Goal: Check status: Check status

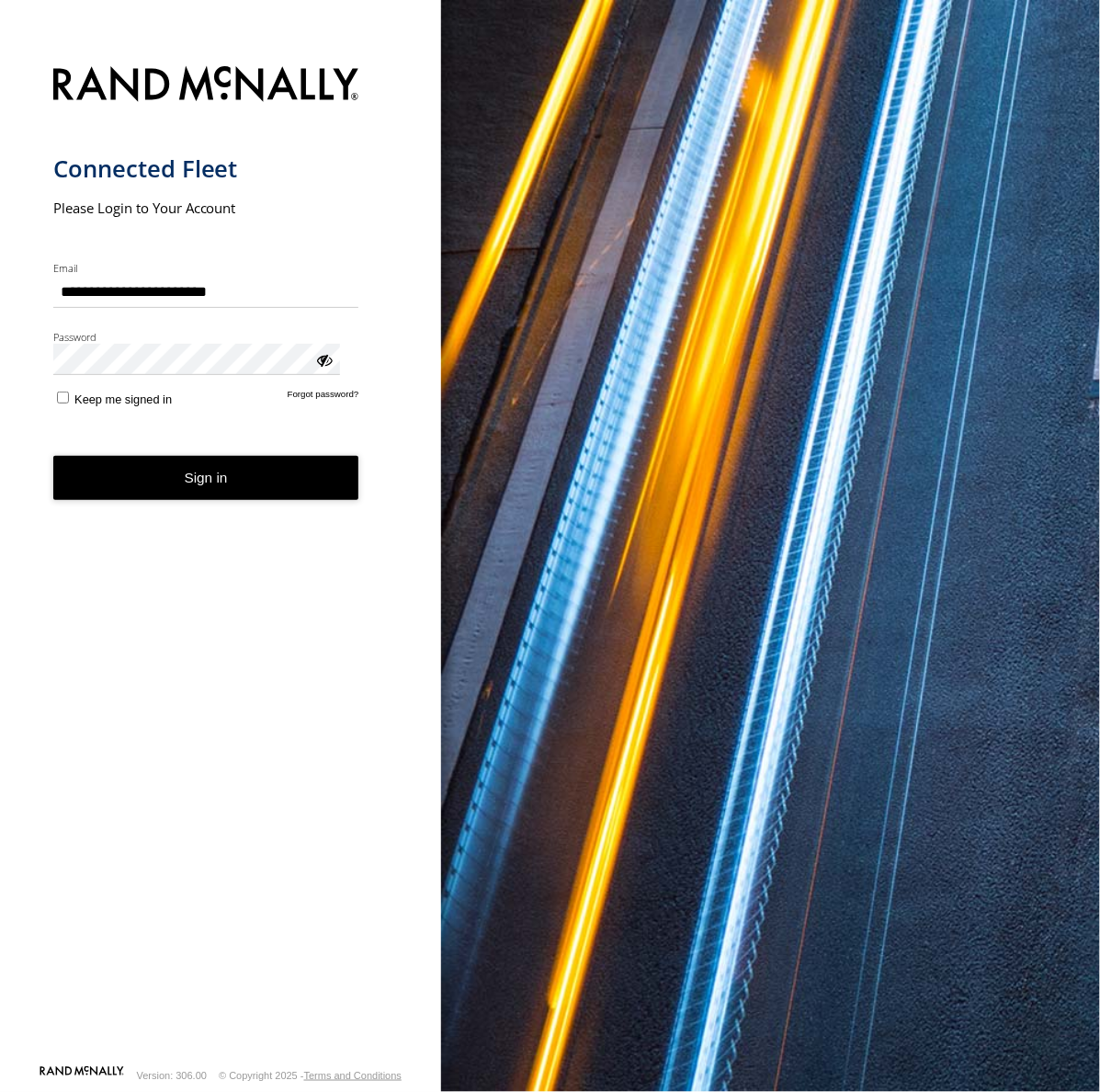
click at [161, 457] on button "Sign in" at bounding box center [206, 479] width 306 height 45
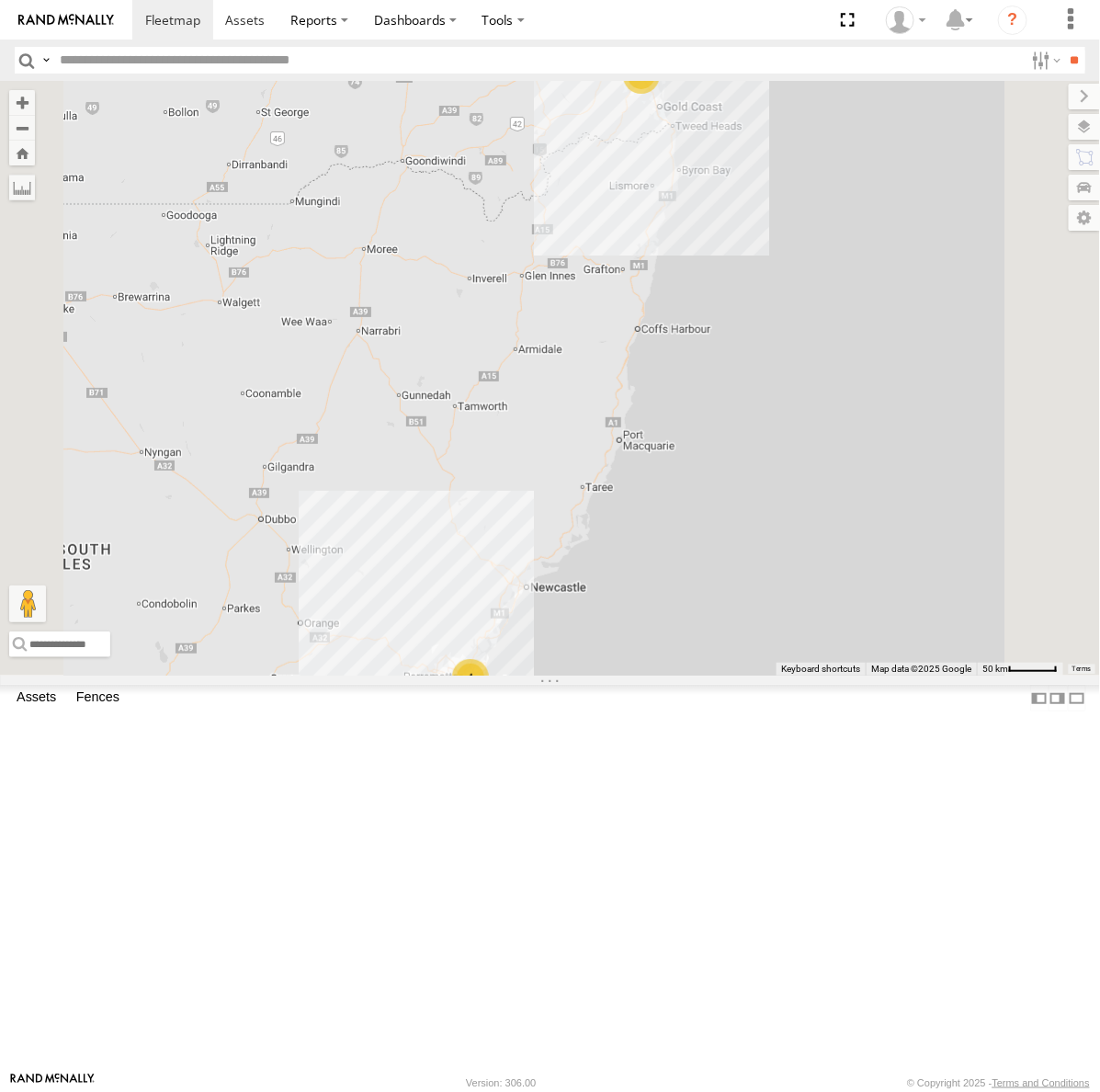
click at [0, 0] on div "[PERSON_NAME] - Dark Green" at bounding box center [0, 0] width 0 height 0
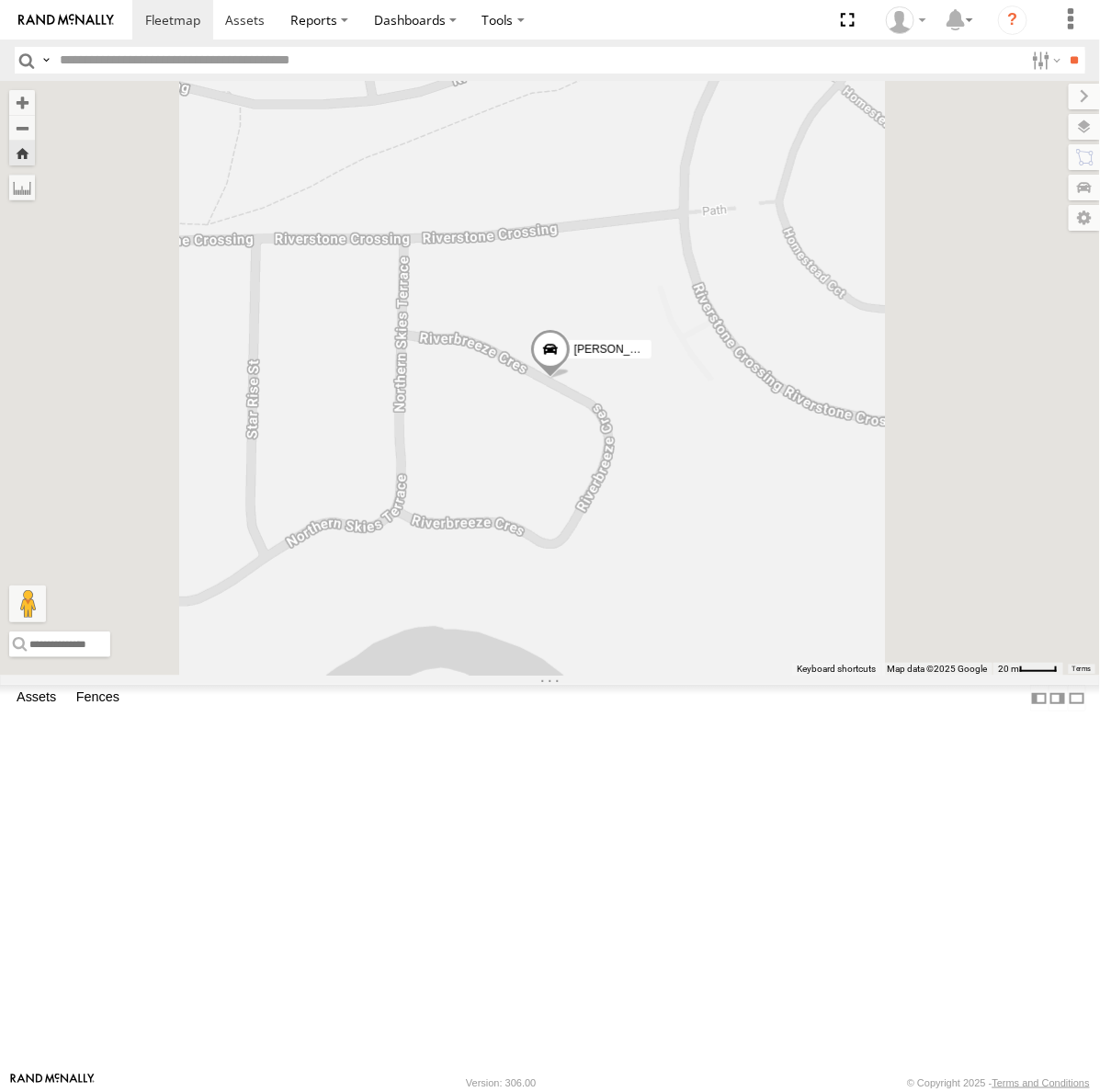
click at [570, 378] on span at bounding box center [550, 353] width 41 height 50
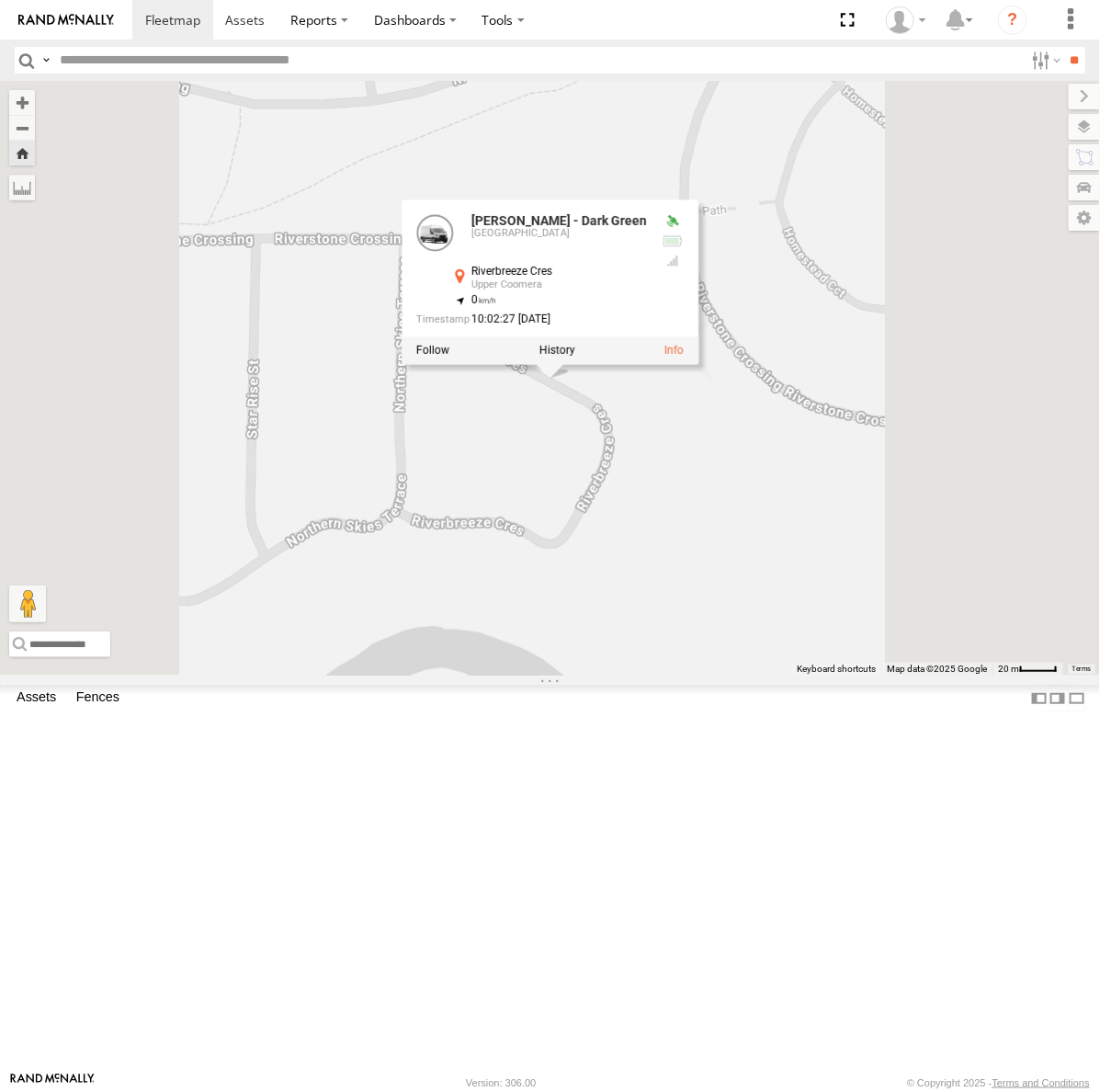
click at [574, 356] on label at bounding box center [556, 351] width 36 height 13
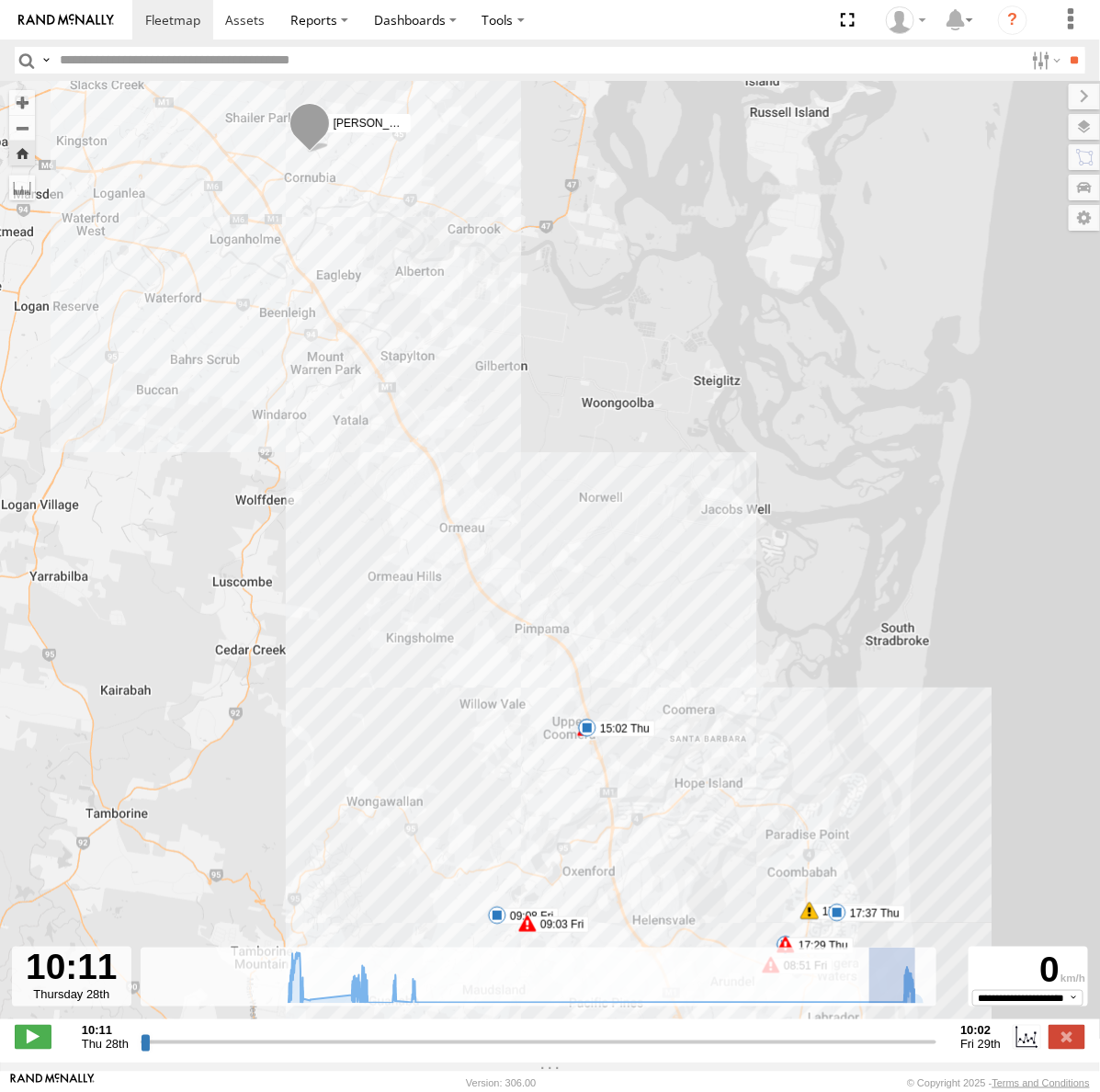
drag, startPoint x: 866, startPoint y: 1013, endPoint x: 956, endPoint y: 1021, distance: 90.4
click at [956, 1021] on div "← Move left → Move right ↑ Move up ↓ Move down + Zoom in - Zoom out Home Jump l…" at bounding box center [550, 571] width 1100 height 982
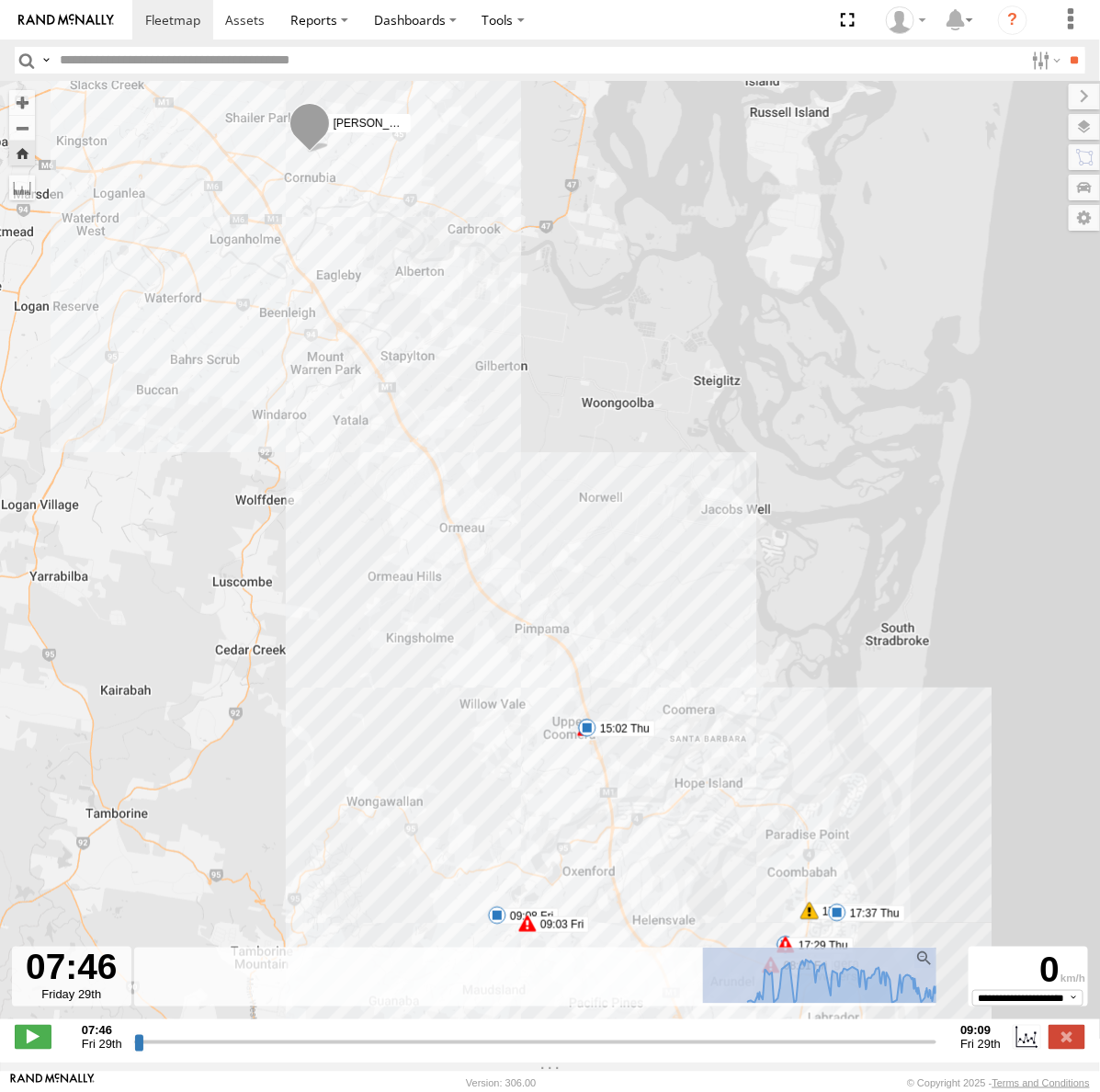
drag, startPoint x: 696, startPoint y: 1005, endPoint x: 1008, endPoint y: 1015, distance: 312.2
click at [1008, 1019] on div "**********" at bounding box center [550, 1038] width 1100 height 39
type input "**********"
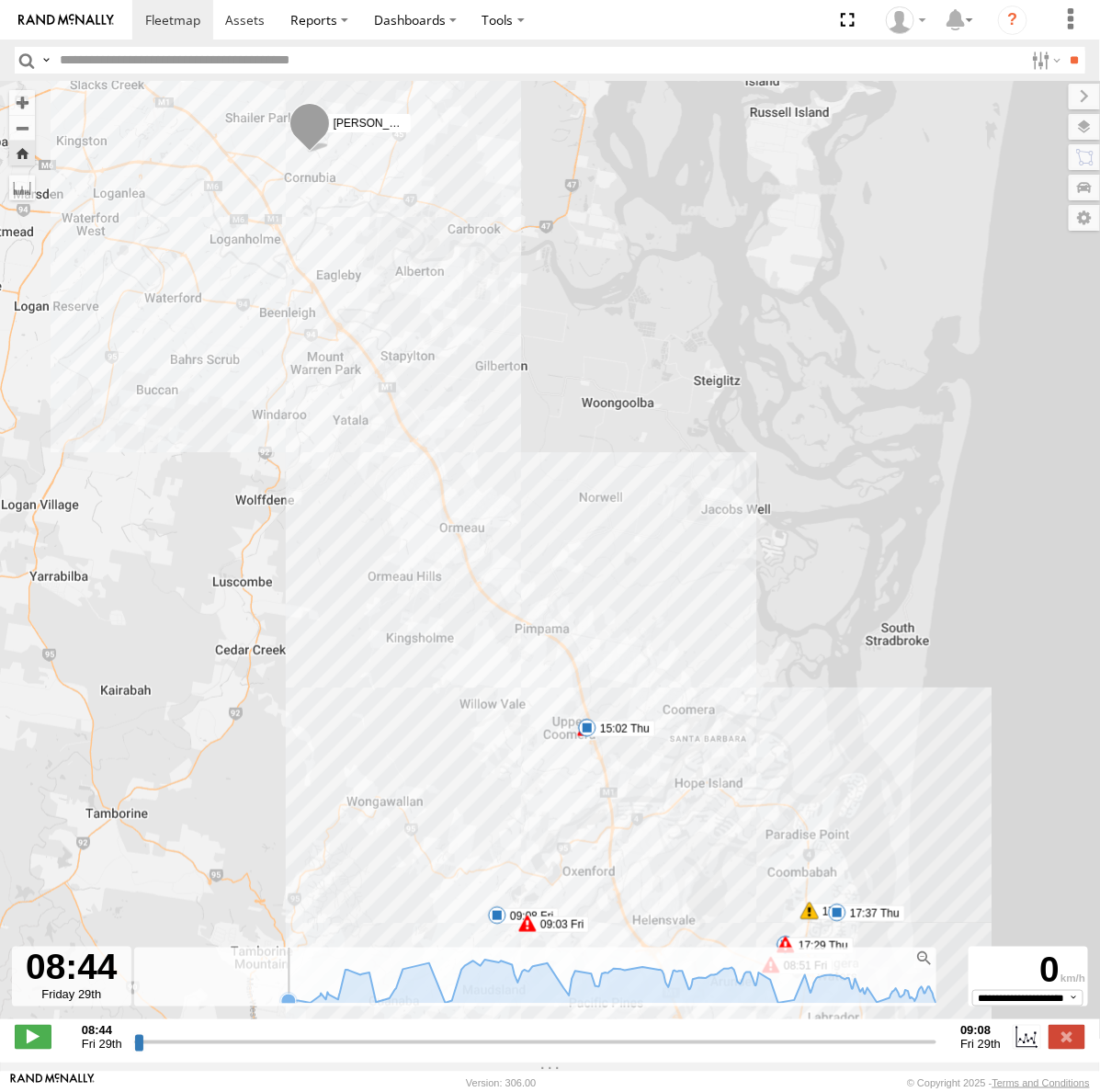
click at [282, 1009] on icon at bounding box center [288, 1001] width 15 height 15
click at [933, 1003] on icon at bounding box center [612, 982] width 667 height 43
click at [936, 1013] on icon at bounding box center [936, 1003] width 19 height 19
click at [159, 21] on span at bounding box center [172, 20] width 56 height 18
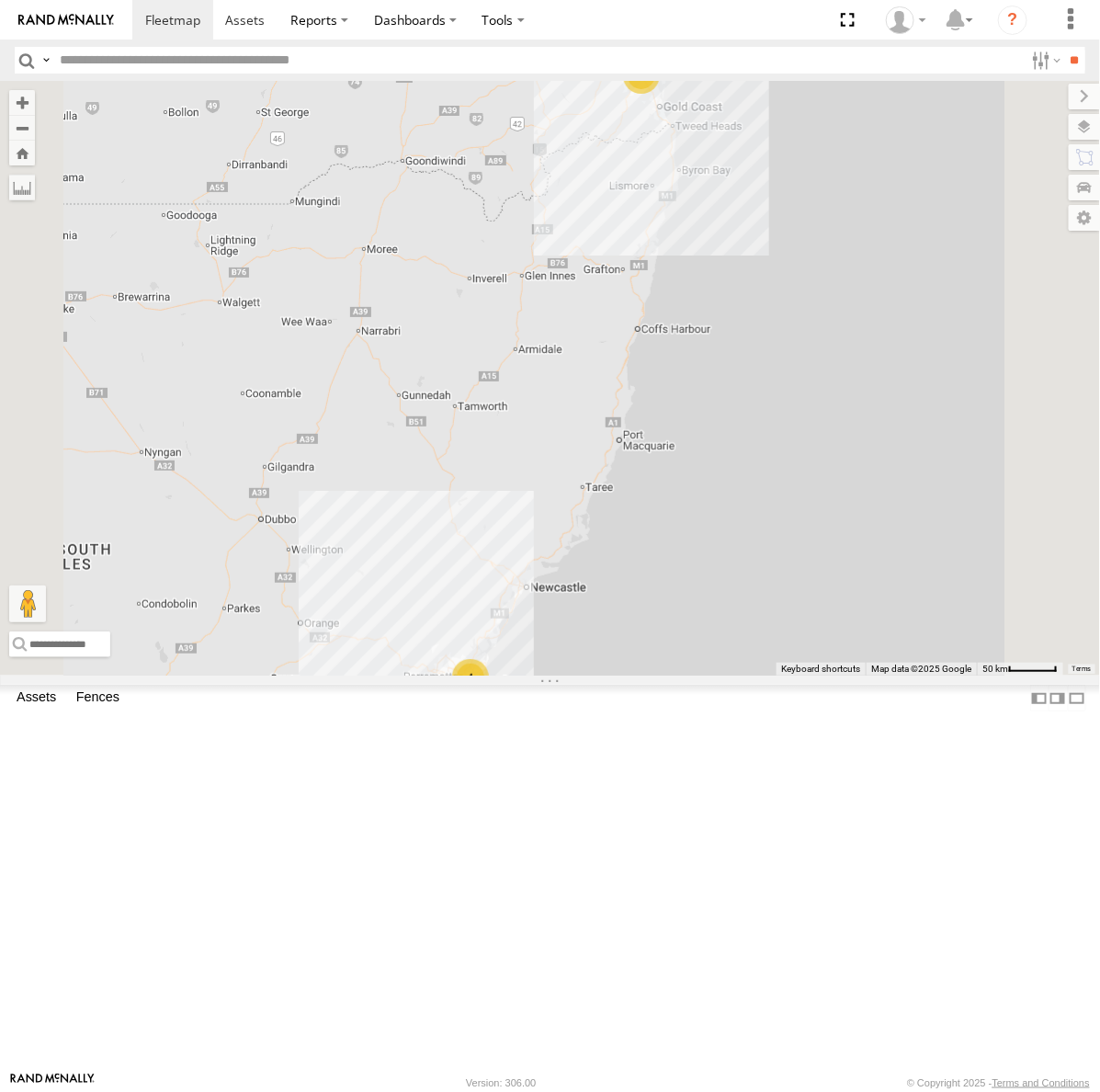
click at [0, 0] on div "Passenger Vehicles" at bounding box center [0, 0] width 0 height 0
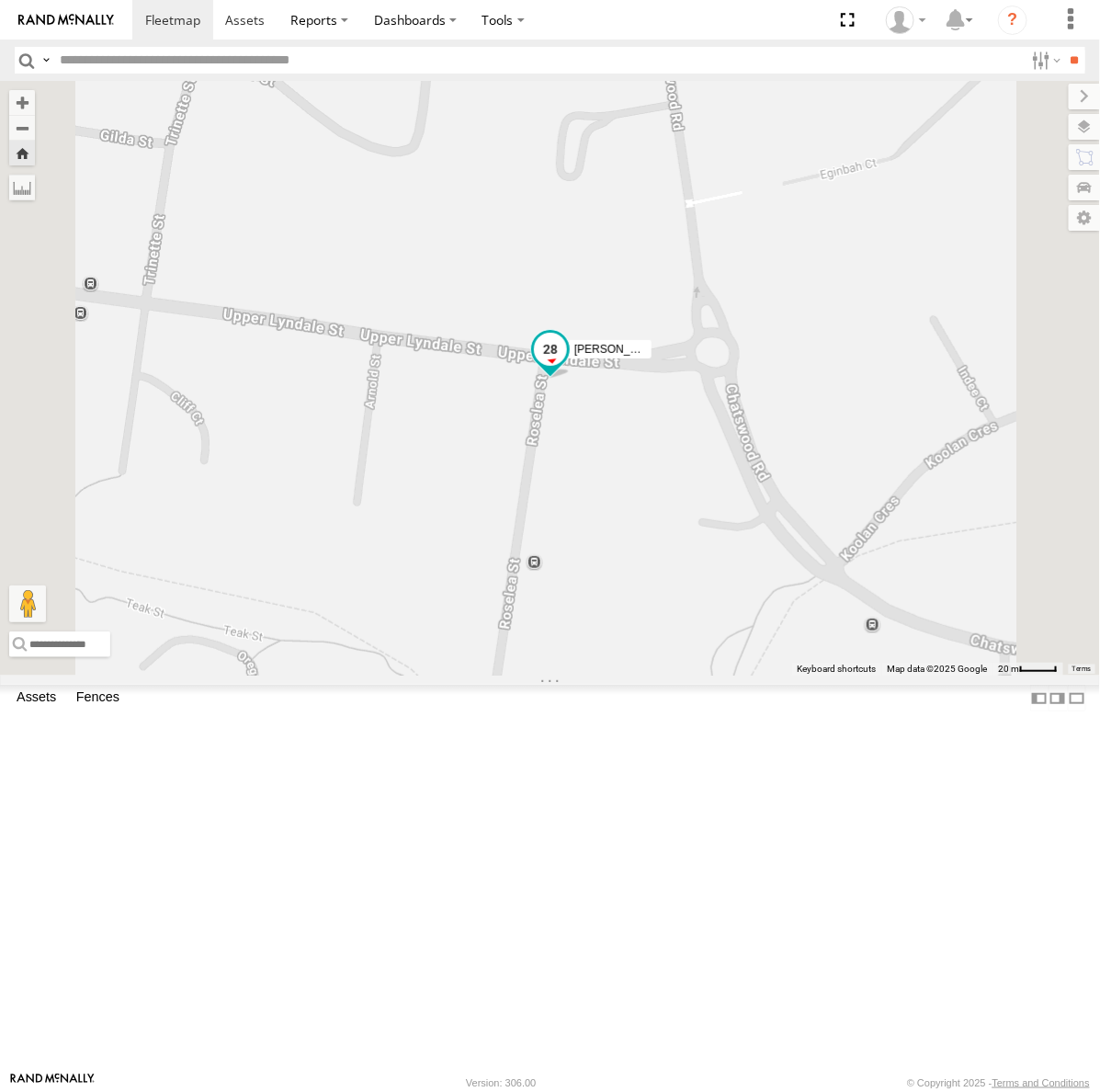
click at [570, 378] on span at bounding box center [550, 353] width 41 height 50
